Goal: Find specific page/section: Find specific page/section

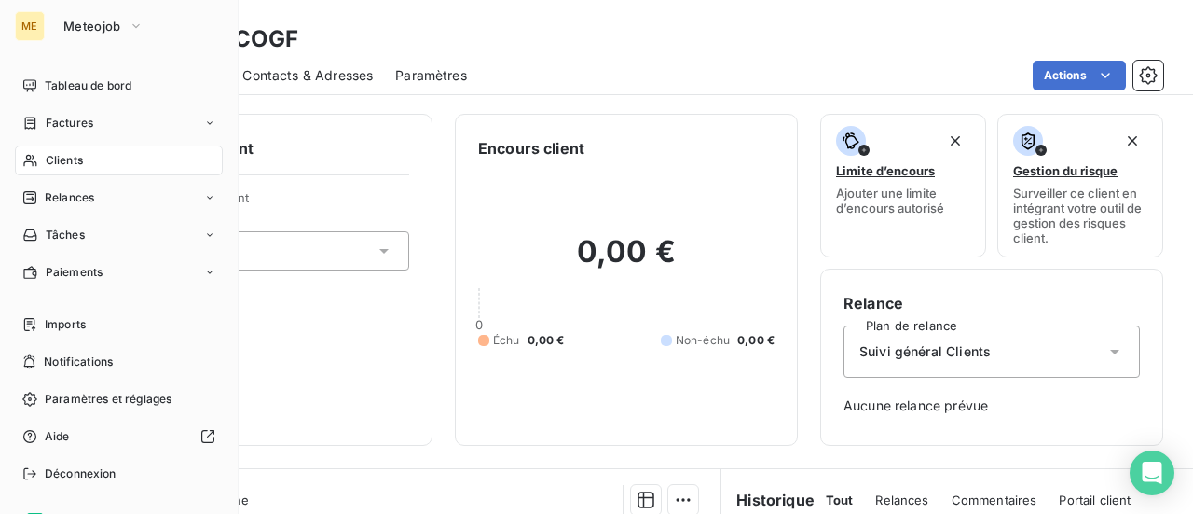
click at [59, 169] on div "Clients" at bounding box center [119, 160] width 208 height 30
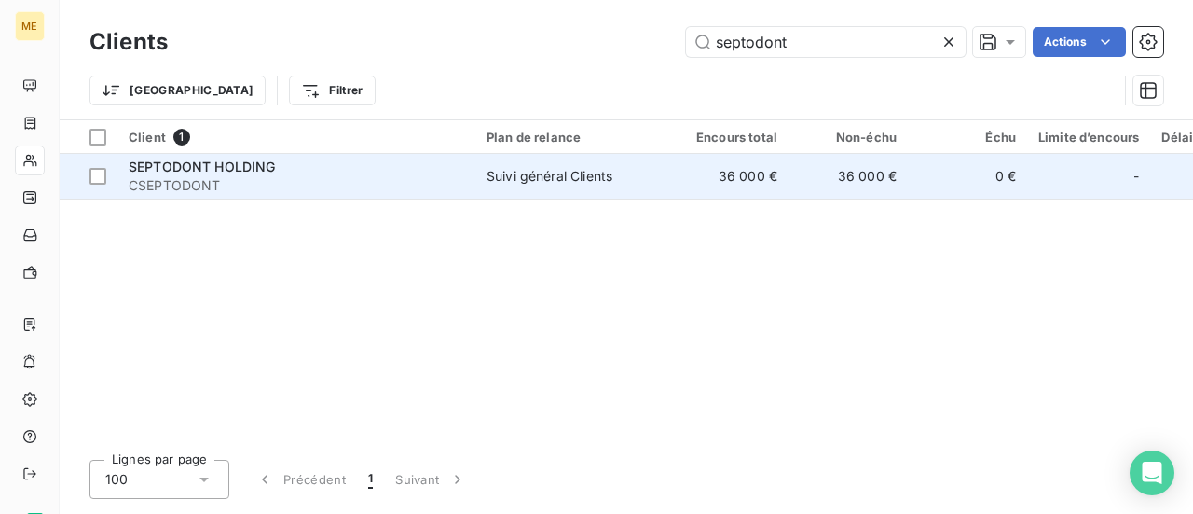
type input "septodont"
click at [177, 191] on span "CSEPTODONT" at bounding box center [297, 185] width 336 height 19
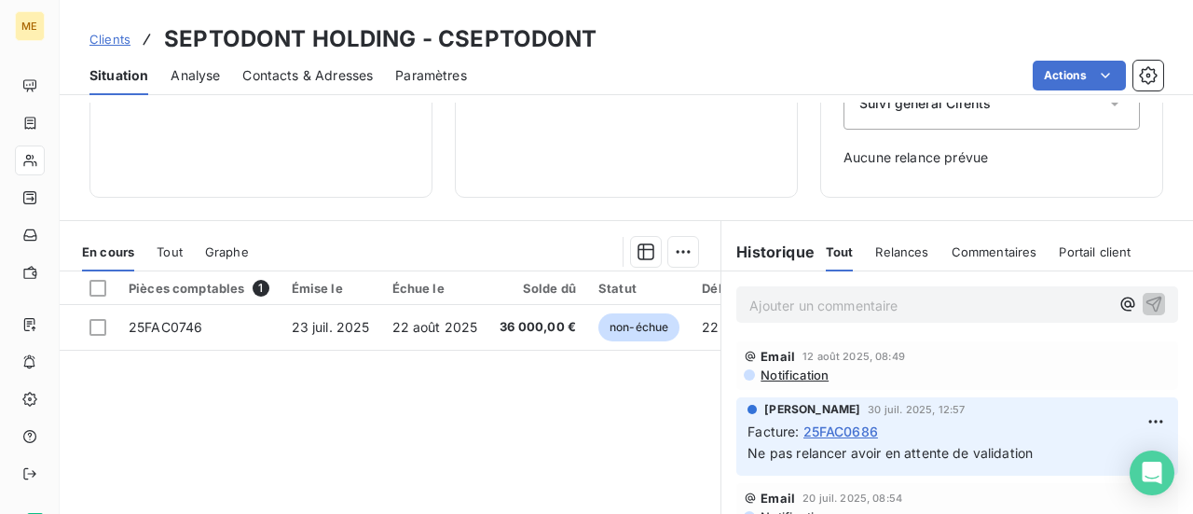
scroll to position [280, 0]
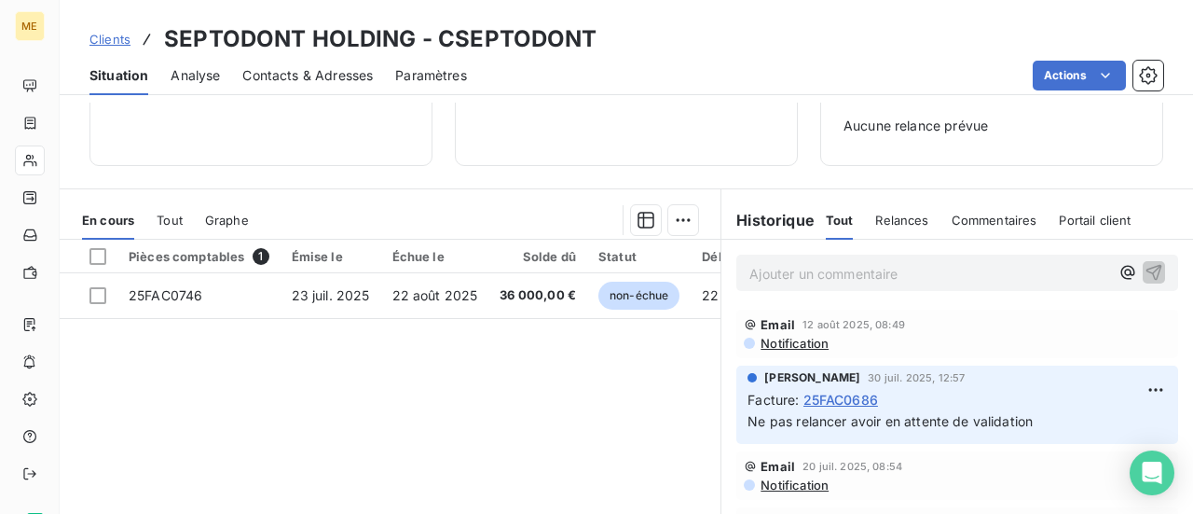
click at [804, 271] on p "Ajouter un commentaire ﻿" at bounding box center [930, 273] width 360 height 23
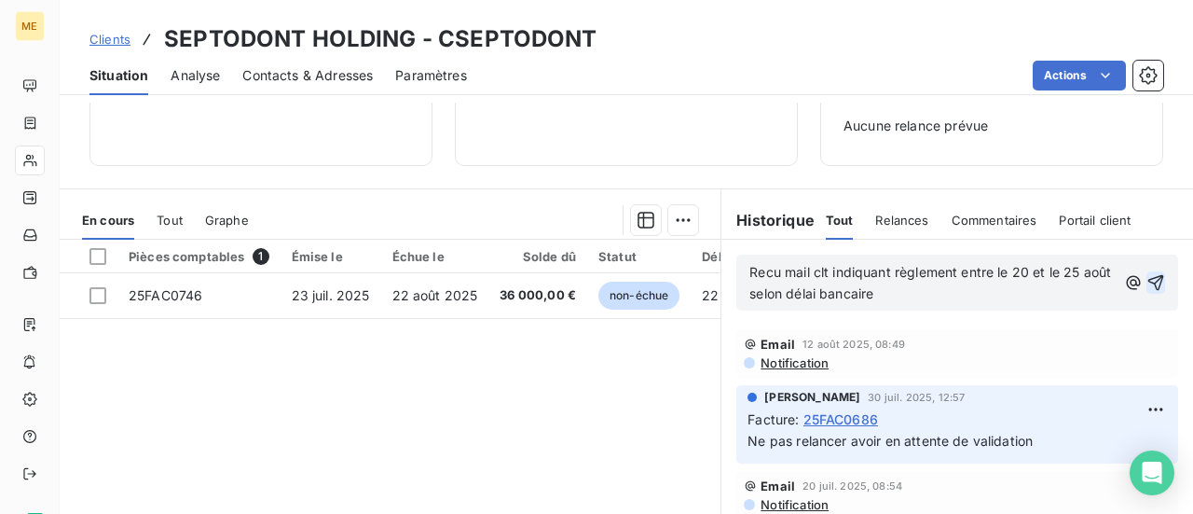
click at [1147, 281] on icon "button" at bounding box center [1156, 282] width 19 height 19
